Goal: Information Seeking & Learning: Learn about a topic

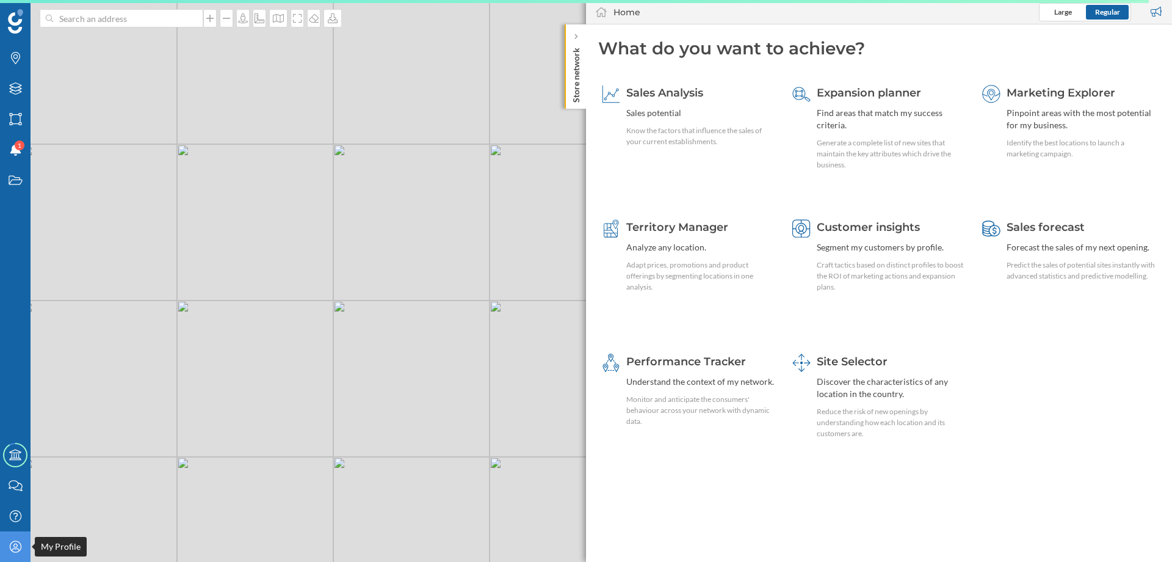
click at [12, 546] on icon "My Profile" at bounding box center [15, 546] width 15 height 12
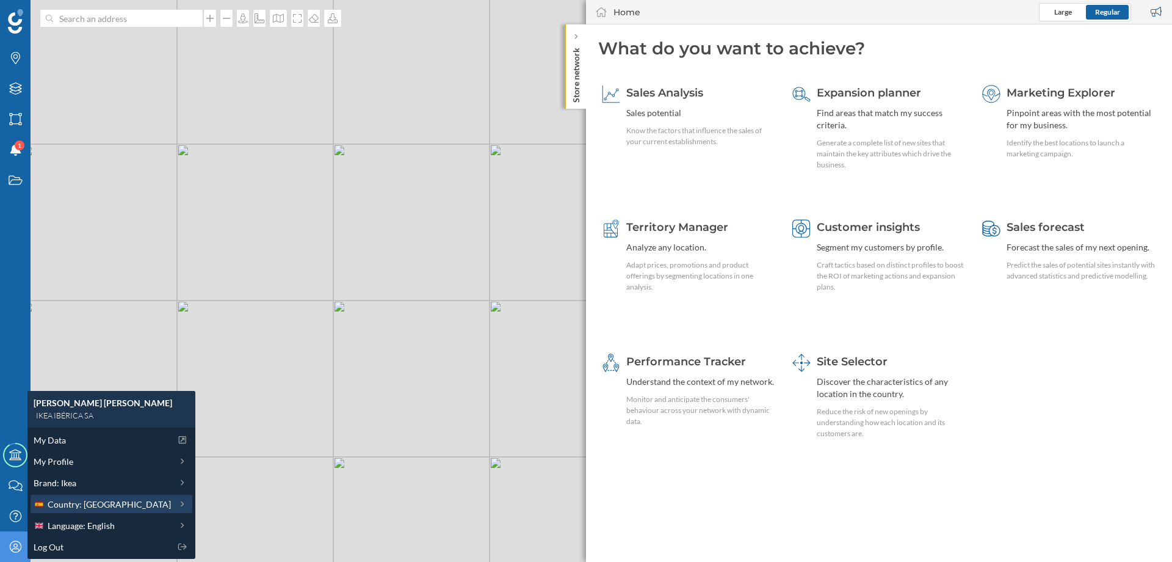
click at [92, 499] on span "Country: [GEOGRAPHIC_DATA]" at bounding box center [109, 504] width 123 height 13
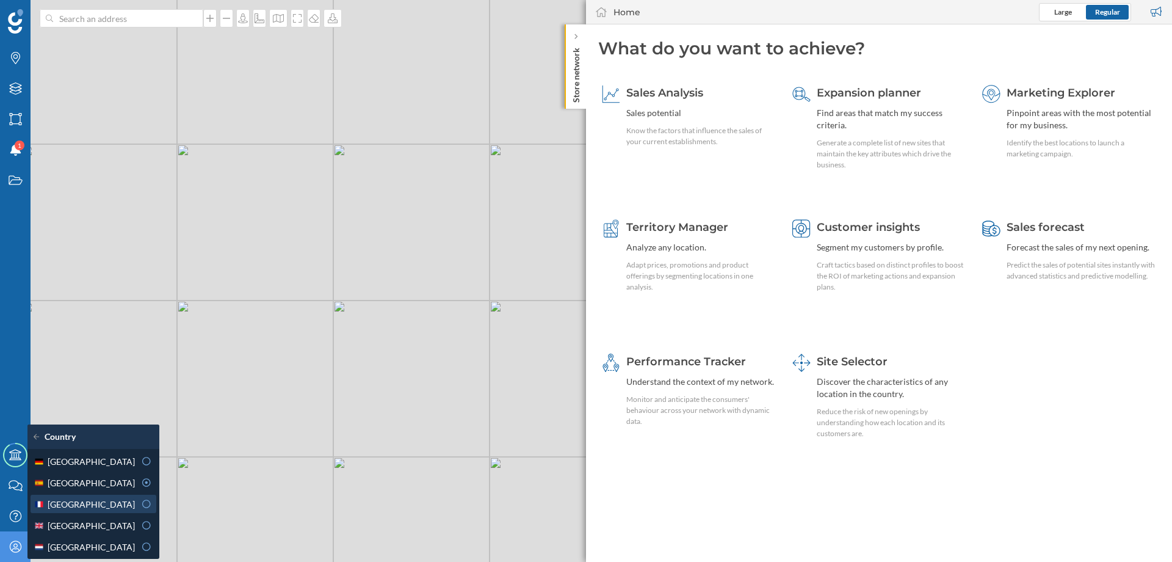
click at [80, 507] on div "[GEOGRAPHIC_DATA]" at bounding box center [84, 504] width 101 height 13
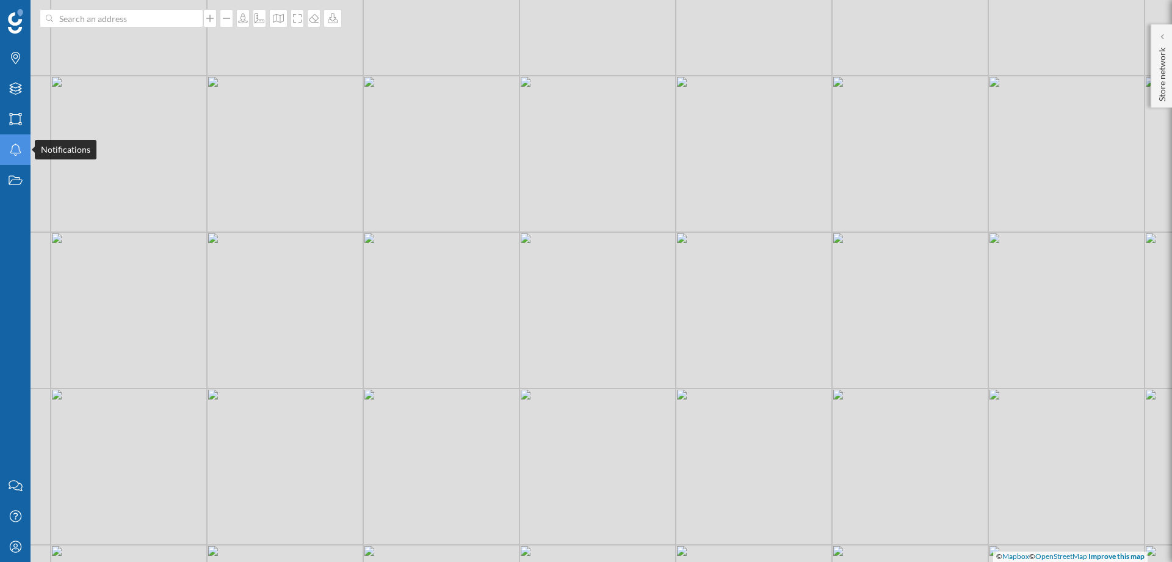
click at [17, 150] on icon "Notifications" at bounding box center [15, 149] width 15 height 12
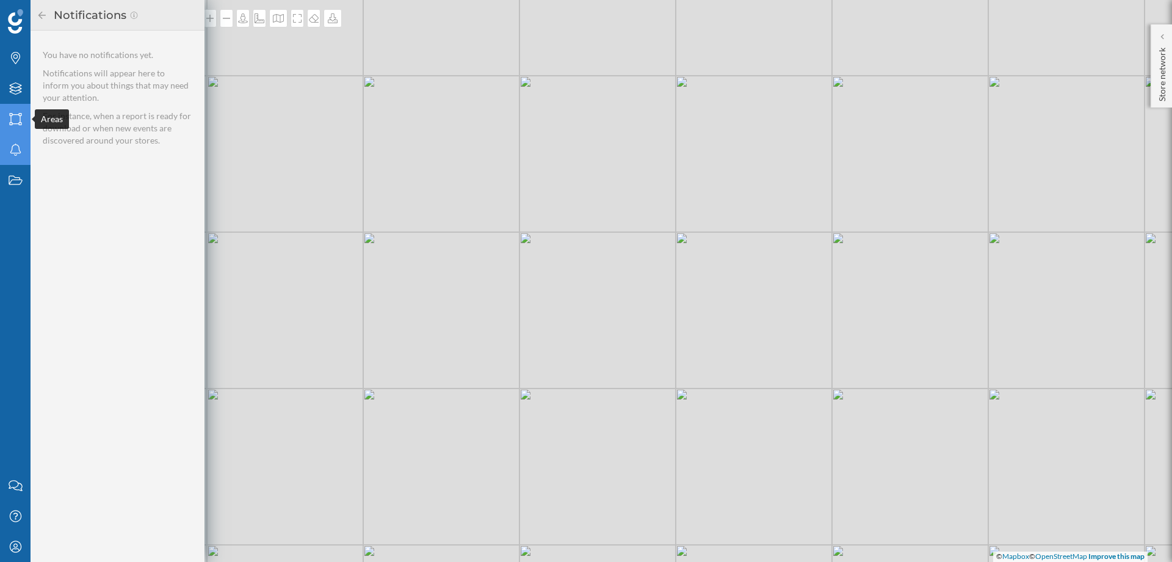
click at [12, 122] on icon "Areas" at bounding box center [15, 119] width 15 height 12
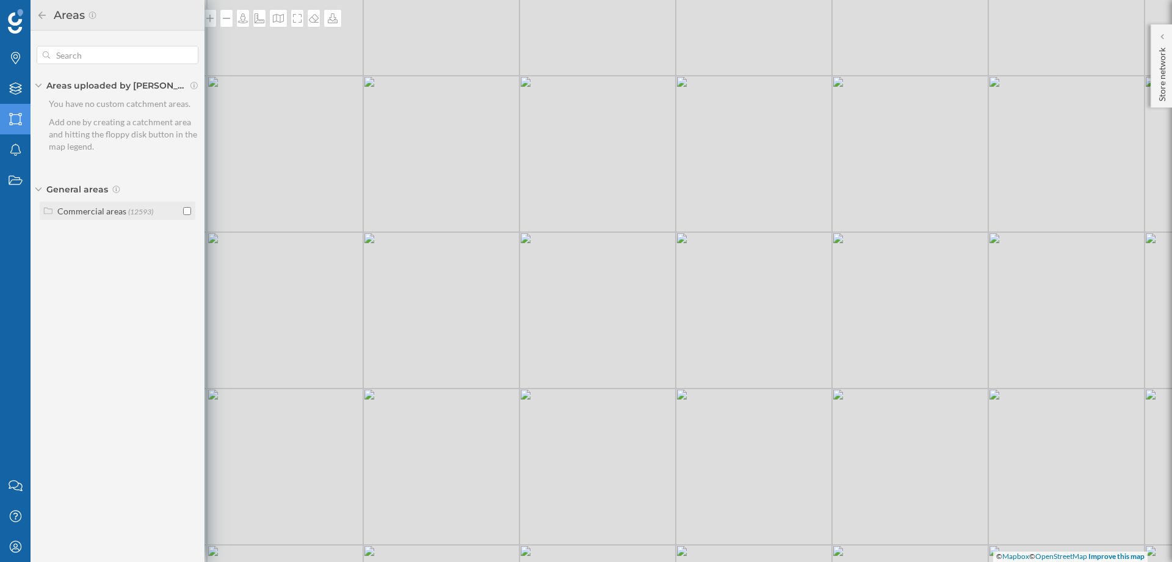
click at [71, 209] on div "Commercial areas" at bounding box center [91, 211] width 69 height 10
click at [185, 253] on input "checkbox" at bounding box center [187, 254] width 8 height 8
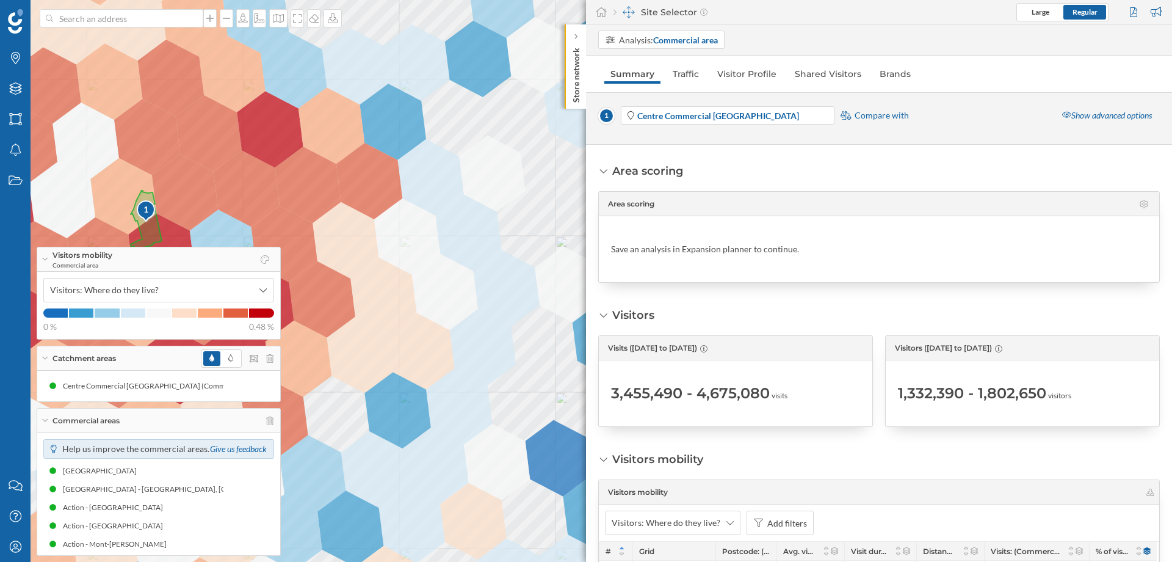
scroll to position [73, 0]
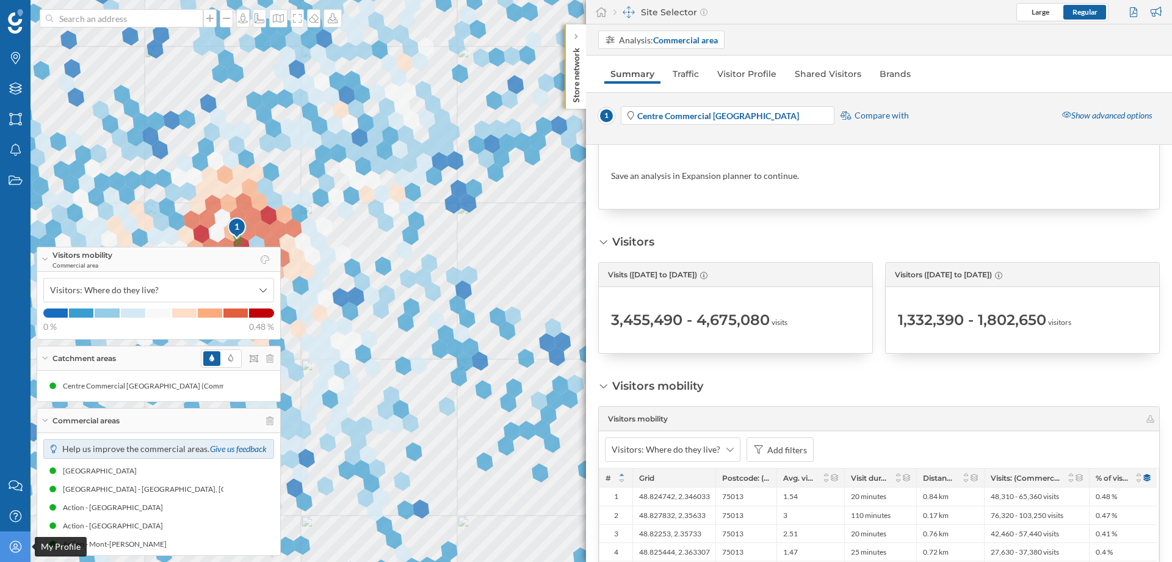
click at [19, 548] on icon "My Profile" at bounding box center [15, 546] width 15 height 12
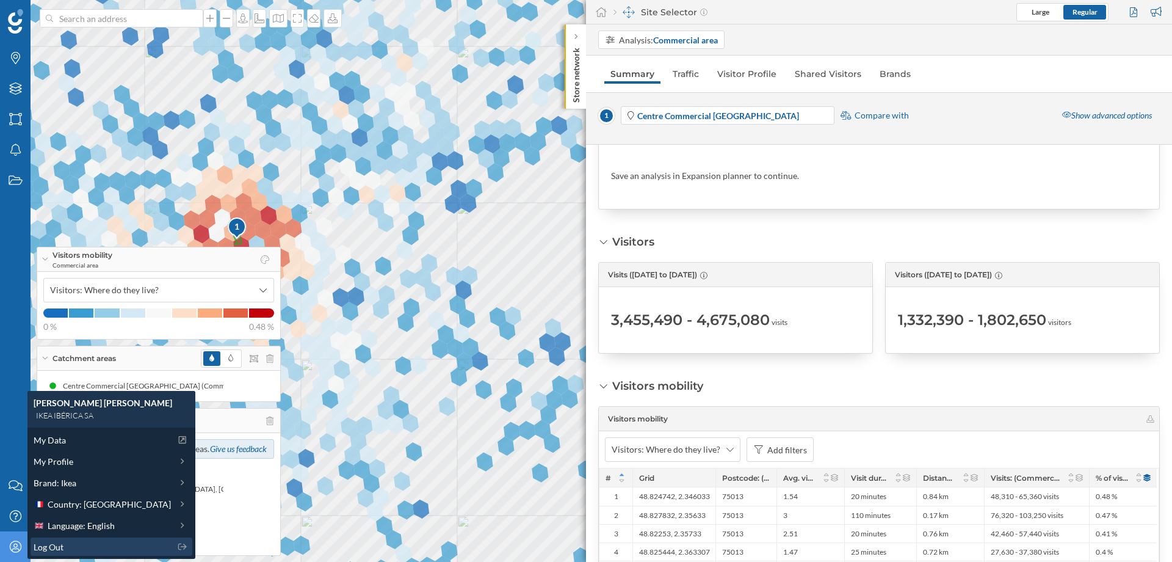
click at [56, 544] on span "Log Out" at bounding box center [49, 546] width 30 height 13
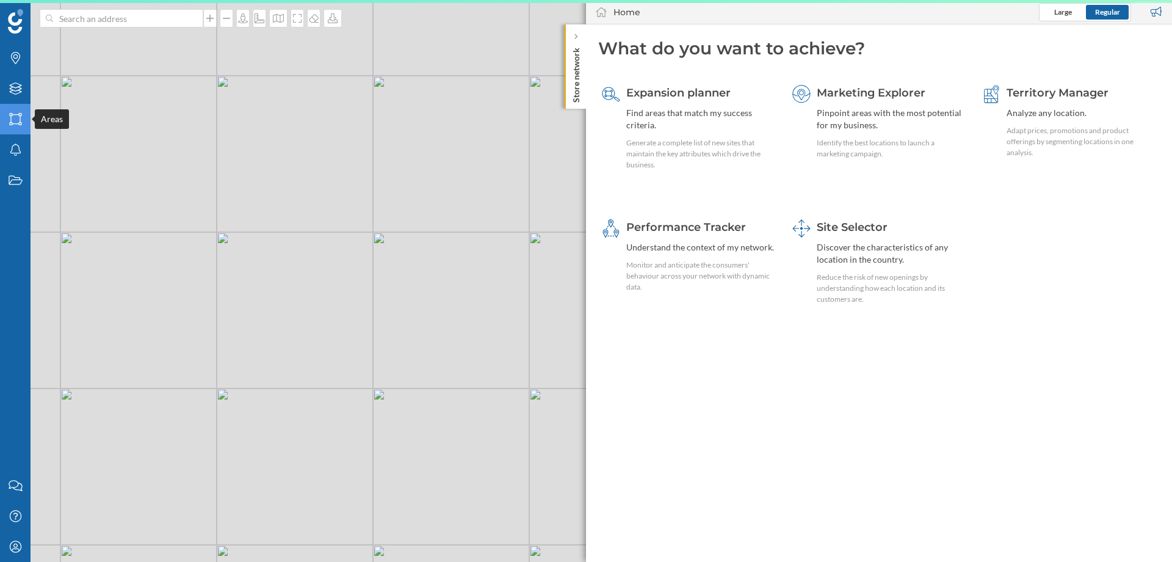
click at [16, 115] on icon "Areas" at bounding box center [15, 119] width 15 height 12
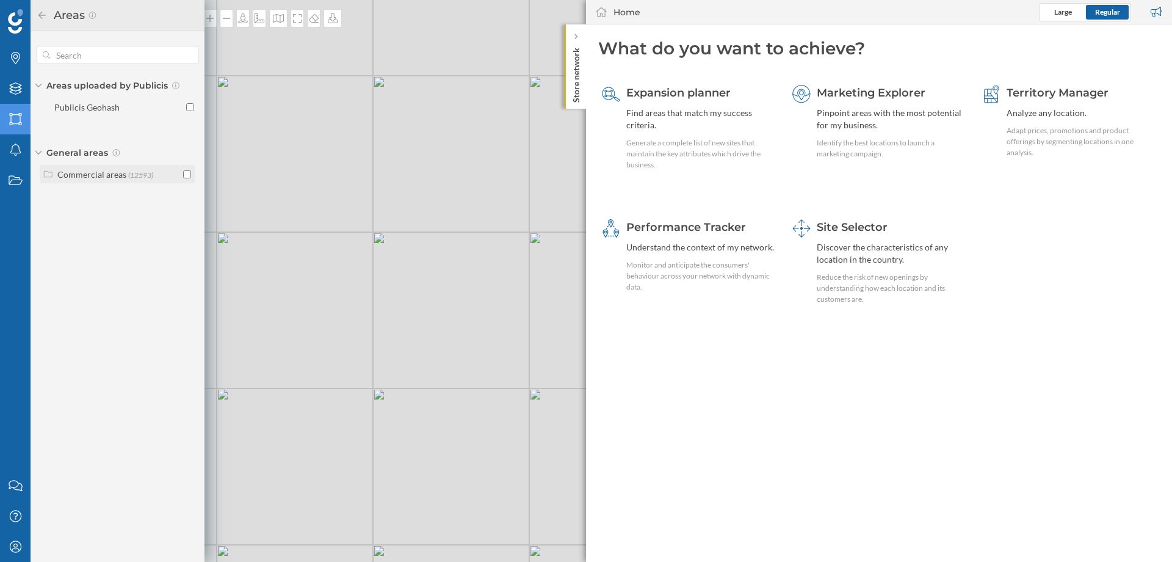
click at [117, 176] on div "Commercial areas" at bounding box center [91, 174] width 69 height 10
click at [86, 223] on div "Shopping malls (3019)" at bounding box center [125, 217] width 142 height 18
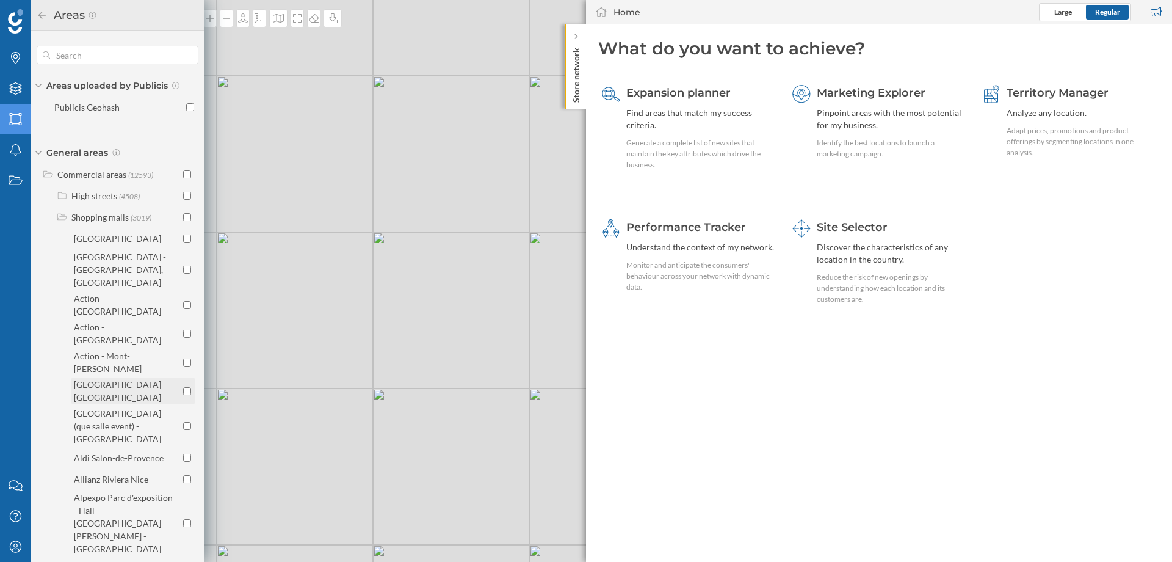
click at [185, 387] on input "checkbox" at bounding box center [187, 391] width 8 height 8
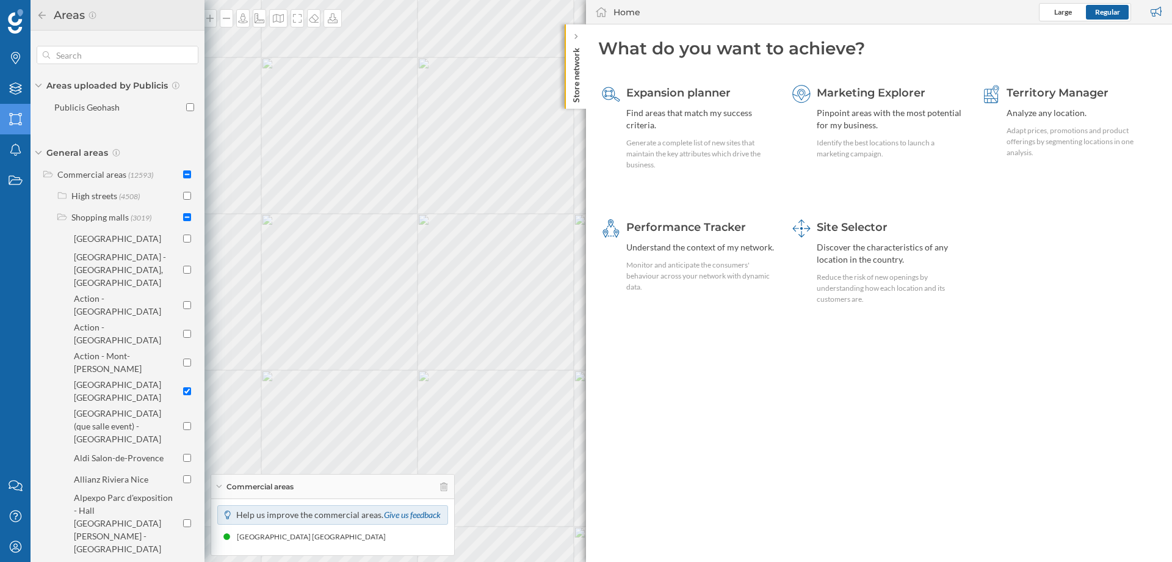
click at [573, 81] on p "Store network" at bounding box center [576, 73] width 12 height 60
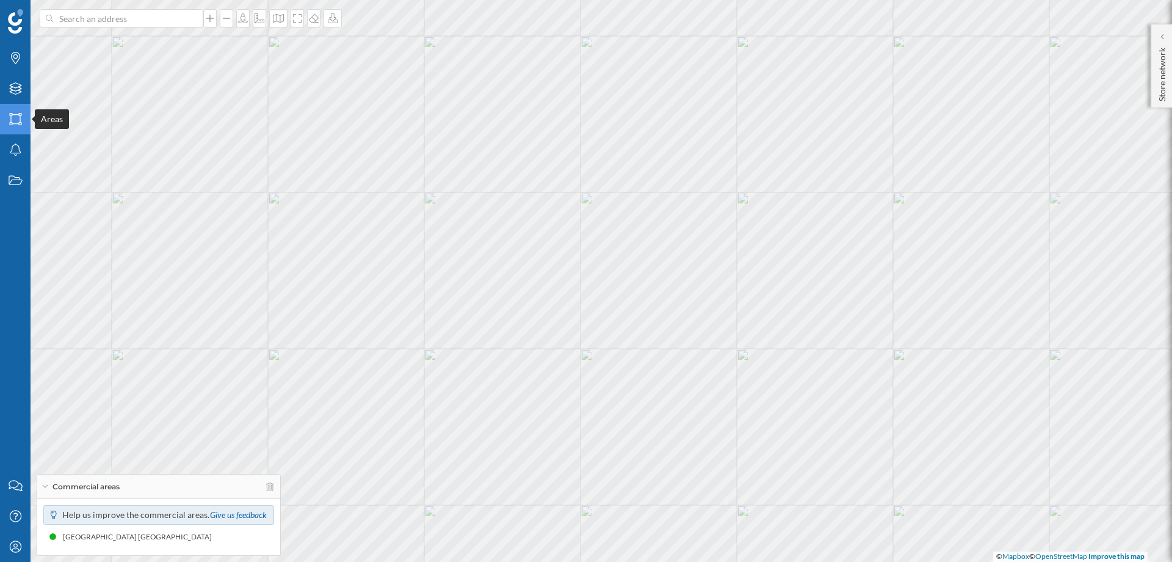
click at [18, 115] on icon at bounding box center [15, 119] width 12 height 12
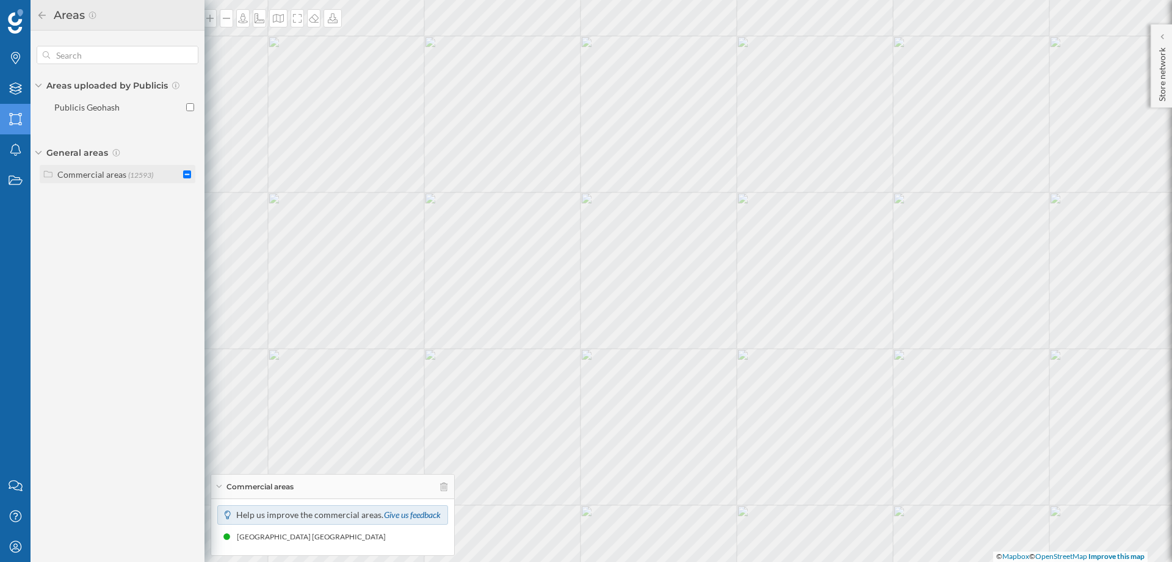
click at [103, 174] on div "Commercial areas" at bounding box center [91, 174] width 69 height 10
click at [187, 217] on input "checkbox" at bounding box center [187, 217] width 8 height 8
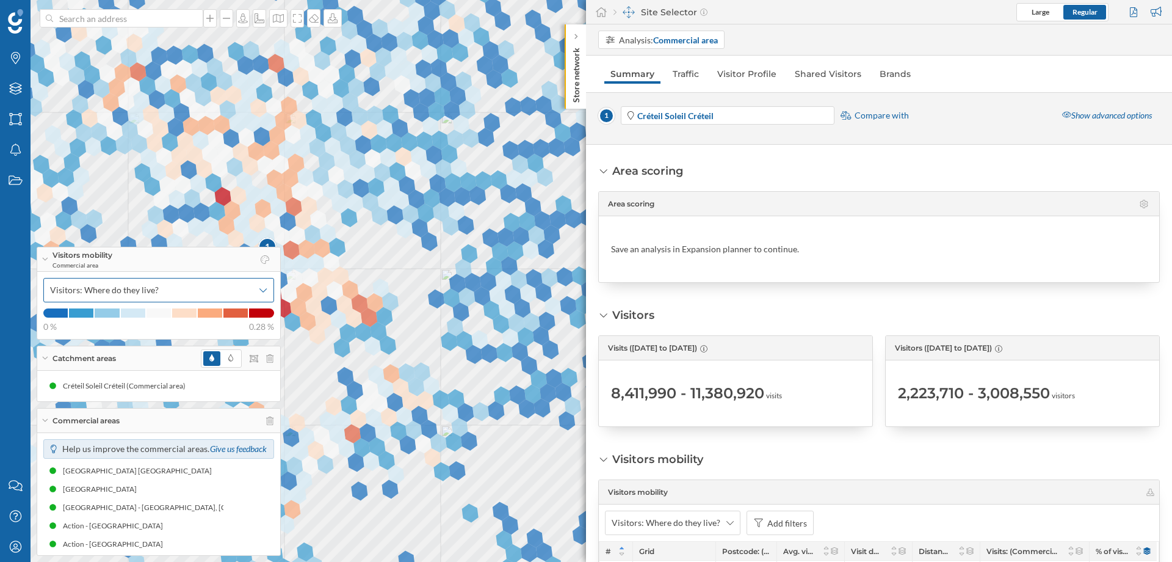
click at [144, 290] on span "Visitors: Where do they live?" at bounding box center [104, 290] width 109 height 12
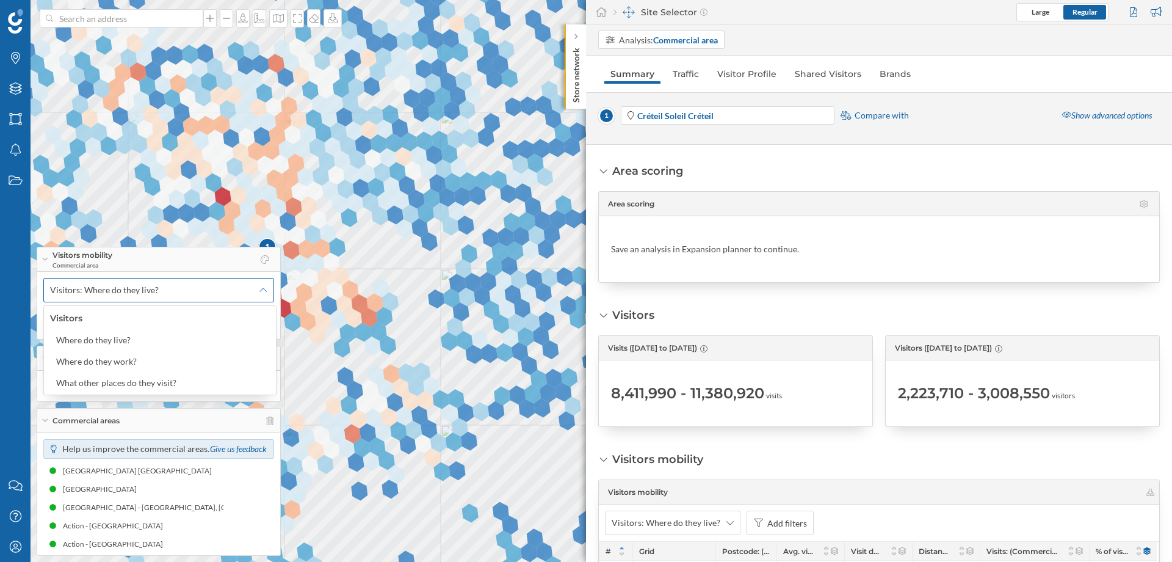
click at [144, 290] on span "Visitors: Where do they live?" at bounding box center [104, 290] width 109 height 12
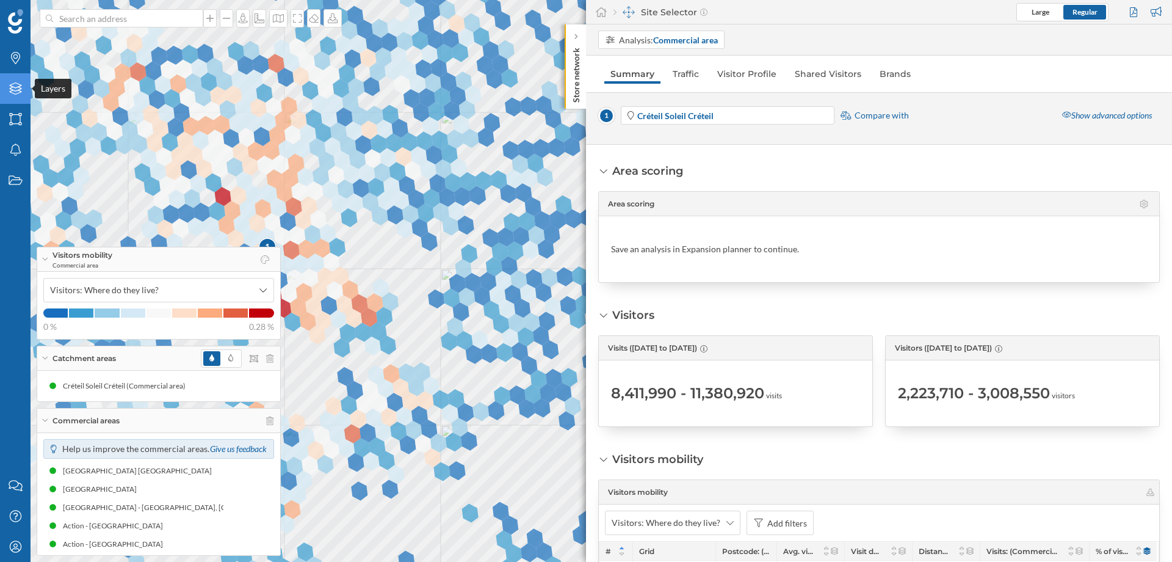
click at [10, 90] on icon "Layers" at bounding box center [15, 88] width 15 height 12
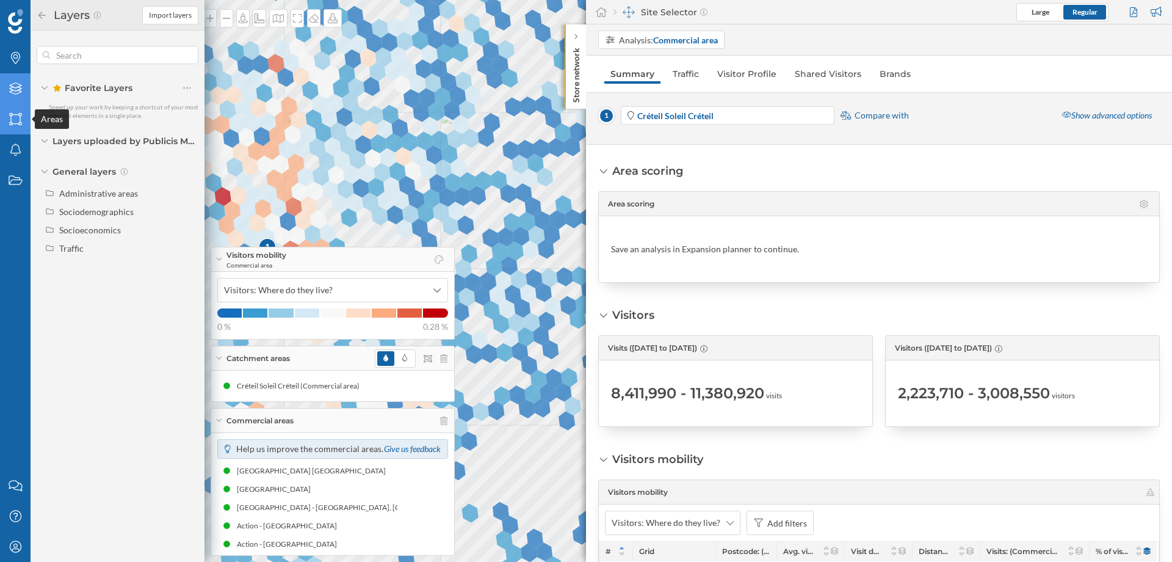
click at [15, 125] on icon "Areas" at bounding box center [15, 119] width 15 height 12
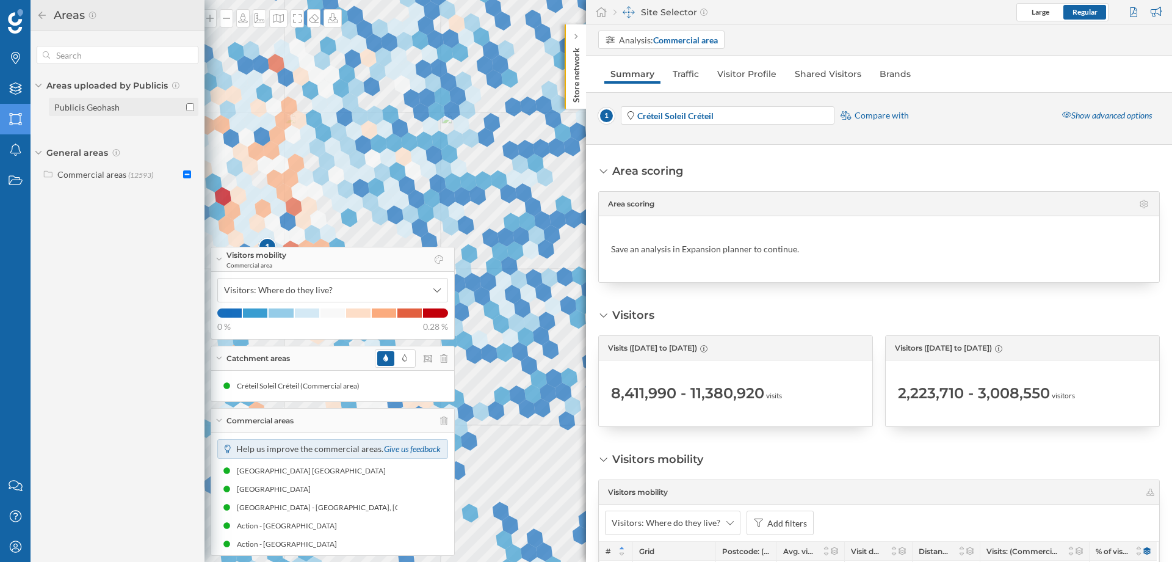
click at [189, 107] on input "Publicis Geohash" at bounding box center [190, 107] width 8 height 8
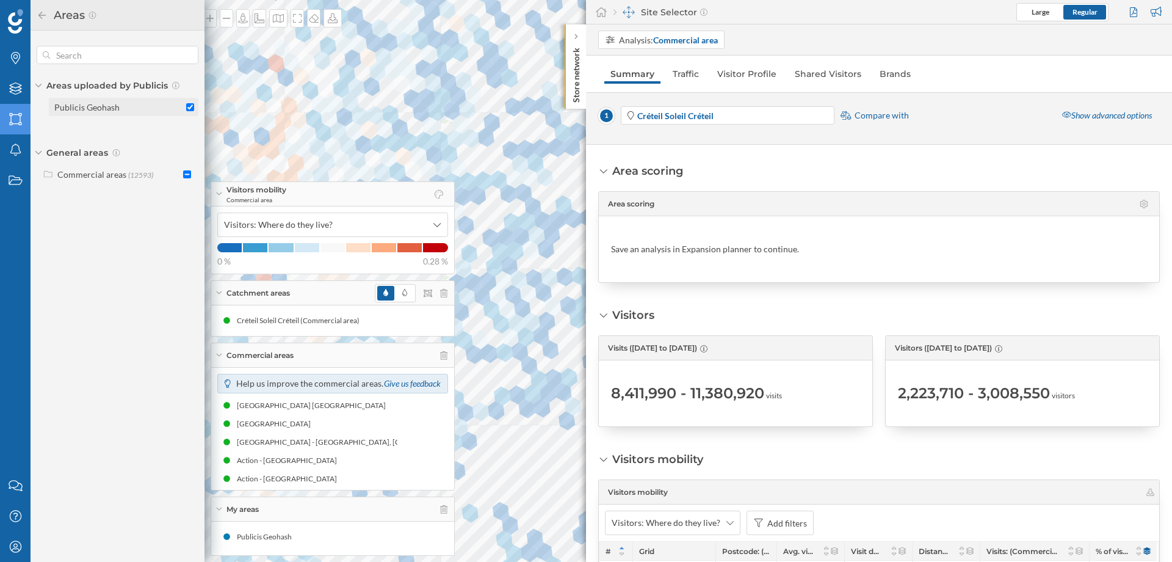
click at [185, 103] on div "Publicis Geohash" at bounding box center [124, 107] width 140 height 13
click at [186, 103] on input "Publicis Geohash" at bounding box center [190, 107] width 8 height 8
checkbox input "false"
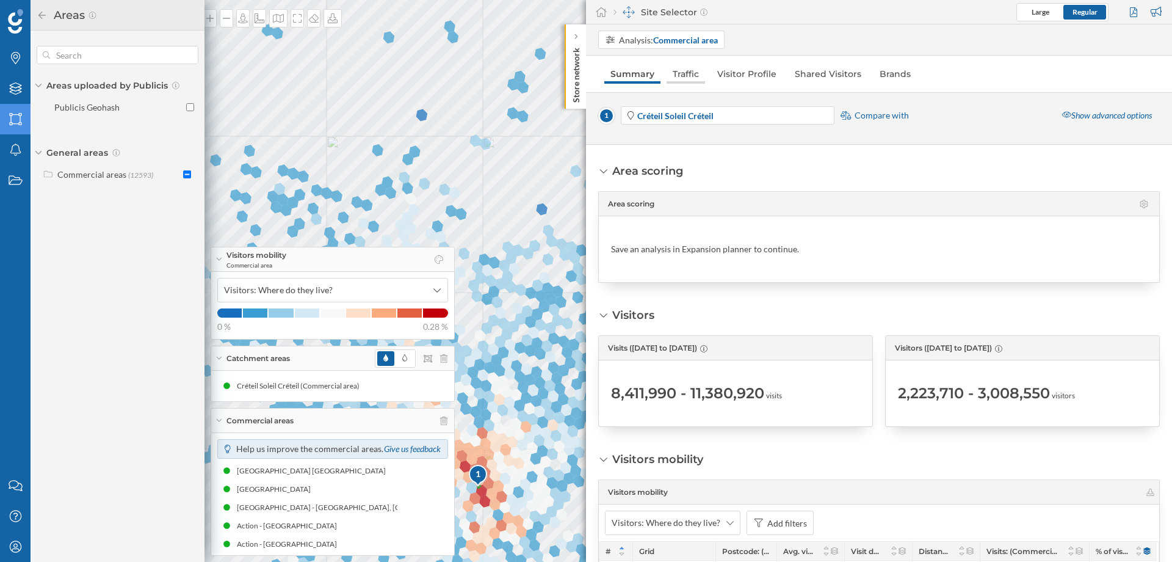
click at [694, 74] on link "Traffic" at bounding box center [686, 74] width 38 height 20
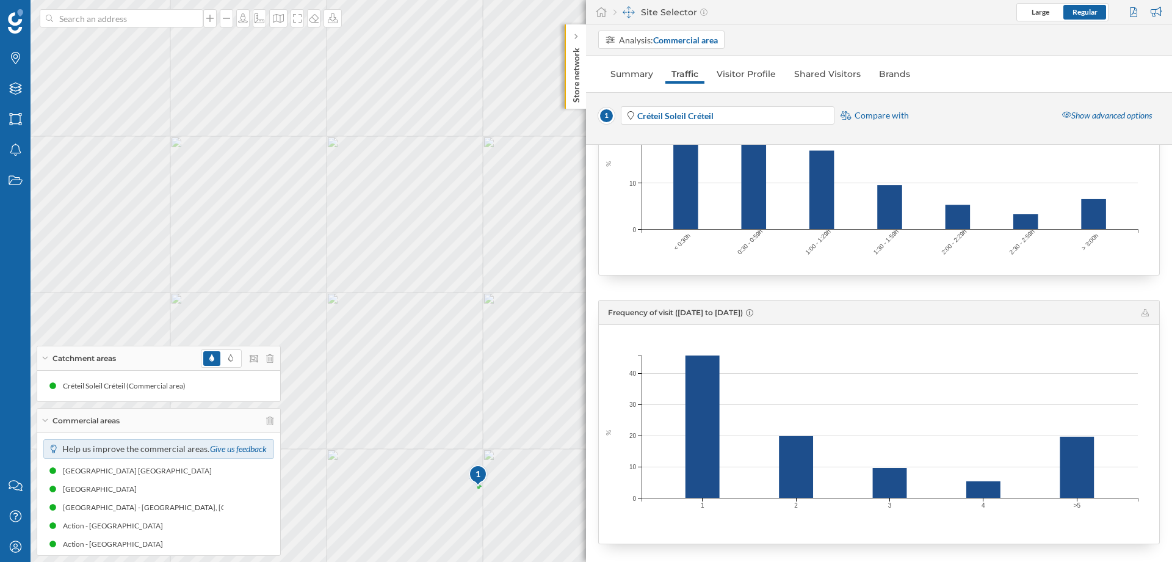
scroll to position [1265, 0]
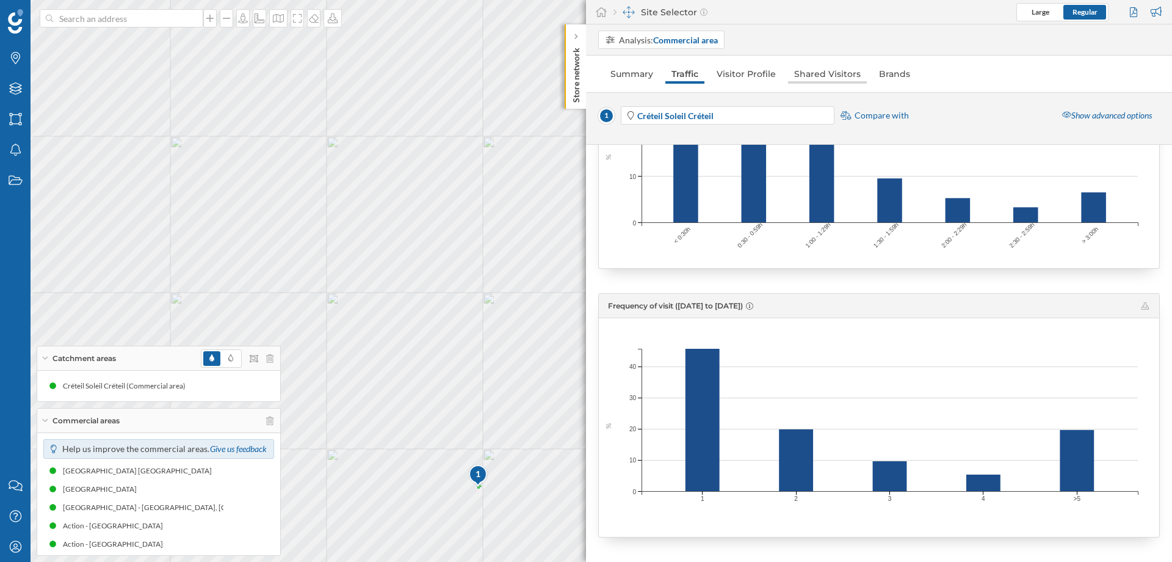
click at [820, 74] on link "Shared Visitors" at bounding box center [827, 74] width 79 height 20
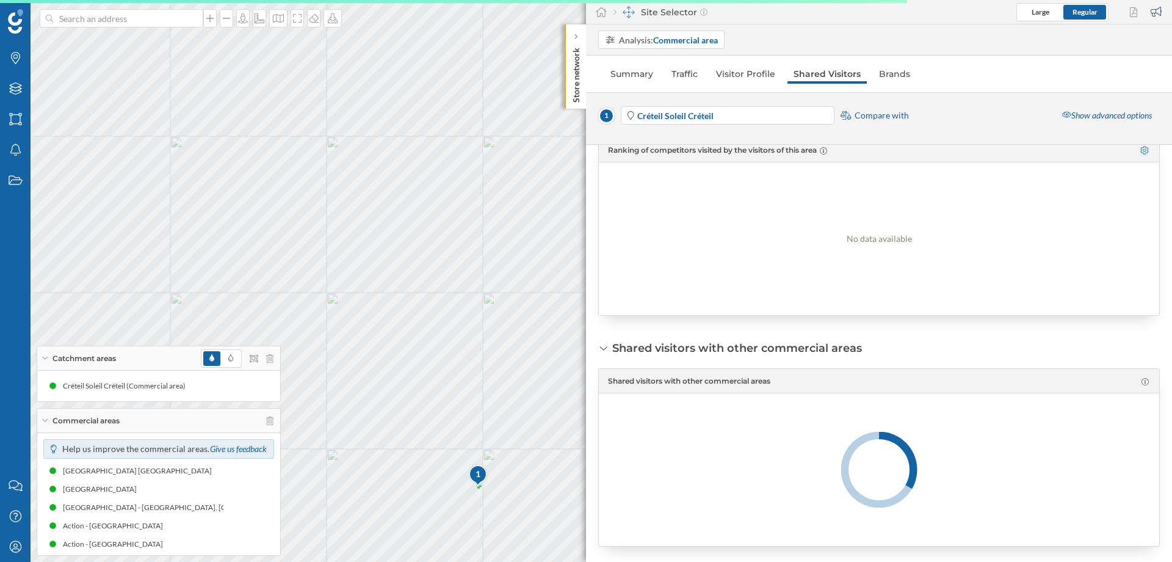
scroll to position [410, 0]
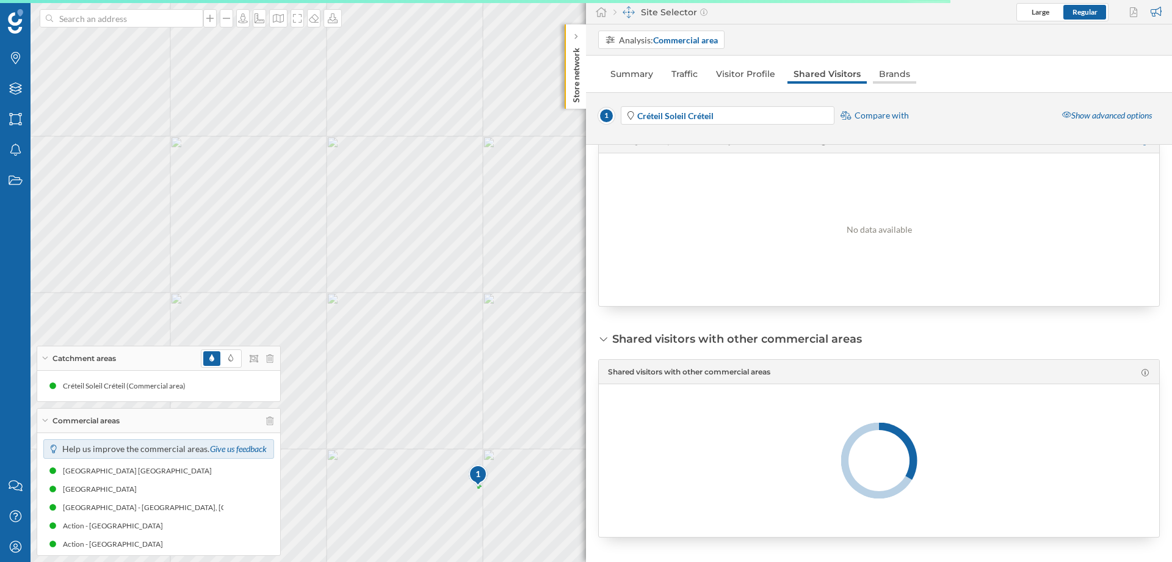
click at [888, 77] on link "Brands" at bounding box center [894, 74] width 43 height 20
